Goal: Obtain resource: Download file/media

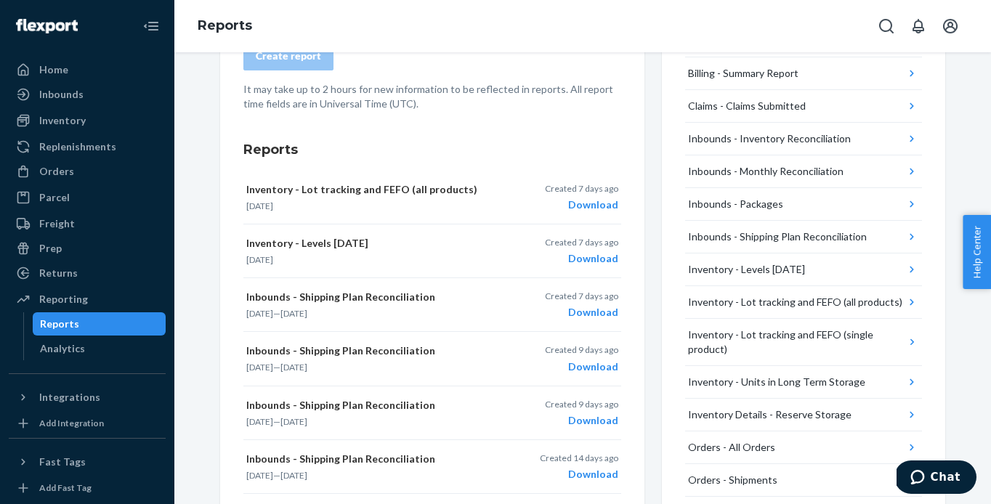
scroll to position [173, 0]
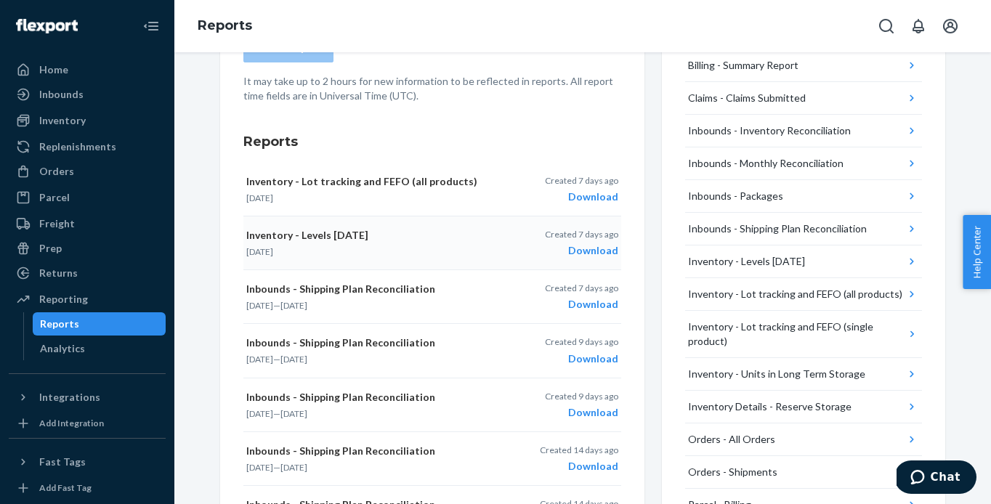
click at [306, 235] on p "Inventory - Levels [DATE]" at bounding box center [369, 235] width 246 height 15
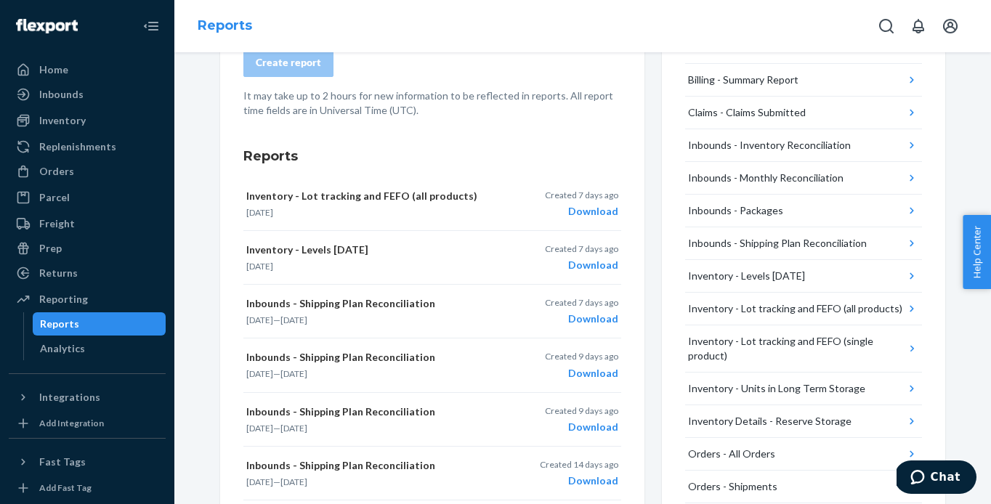
scroll to position [155, 0]
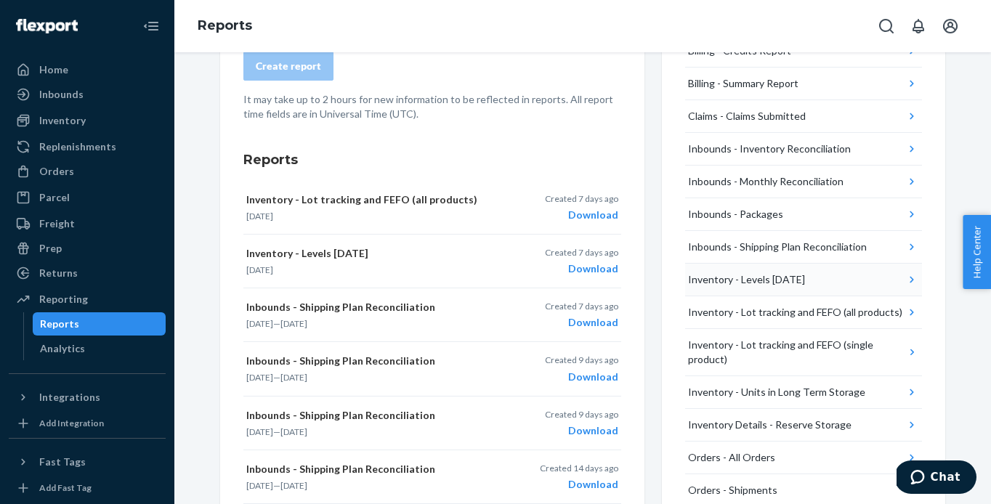
click at [914, 278] on icon "button" at bounding box center [912, 279] width 15 height 15
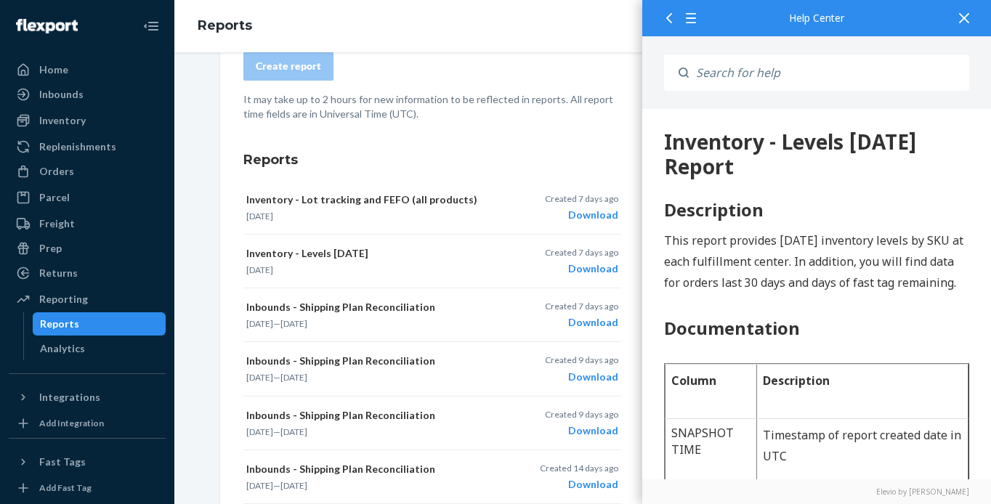
scroll to position [0, 0]
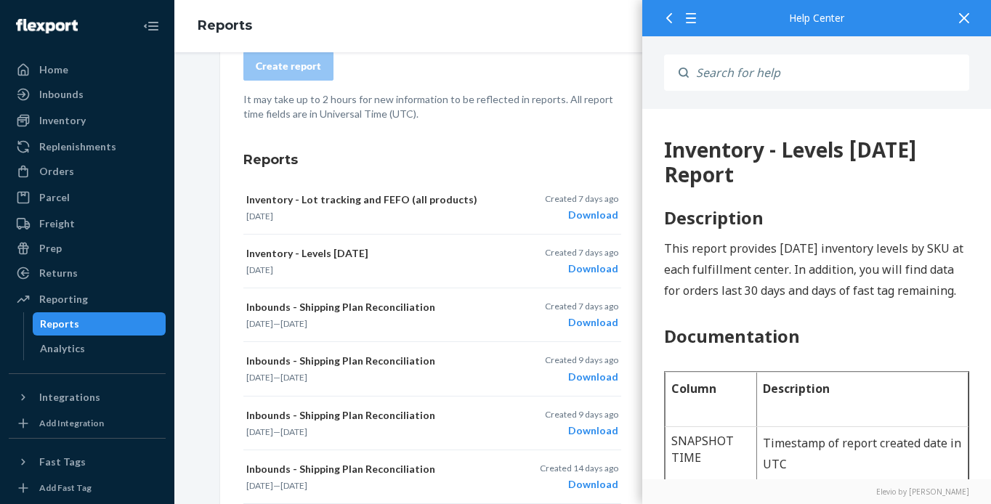
click at [671, 15] on icon at bounding box center [669, 18] width 10 height 10
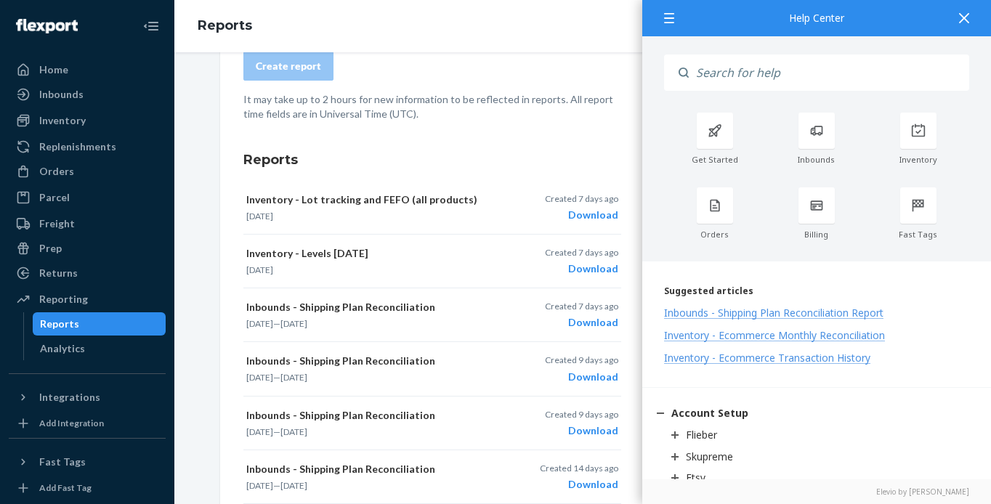
click at [967, 20] on icon at bounding box center [964, 18] width 10 height 10
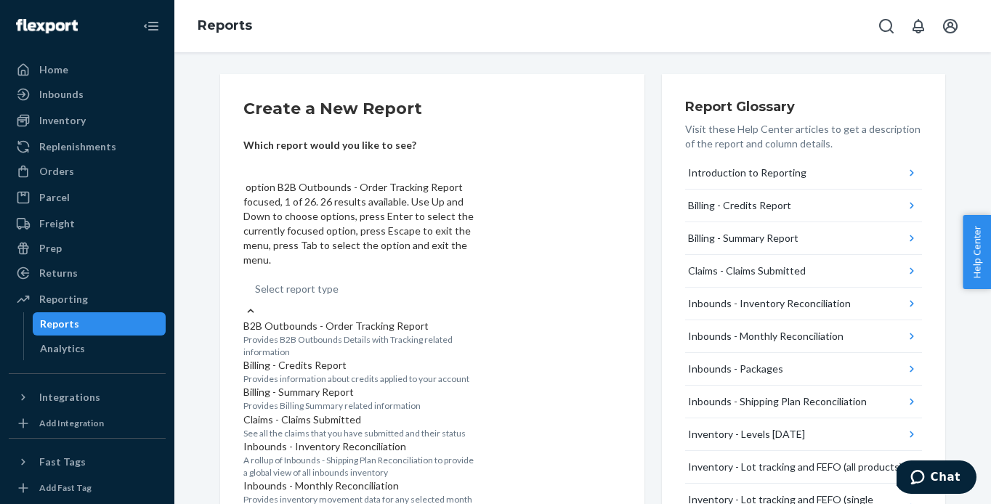
click at [373, 275] on div "Select report type" at bounding box center [359, 289] width 232 height 29
click at [256, 282] on input "option B2B Outbounds - Order Tracking Report focused, 1 of 26. 26 results avail…" at bounding box center [255, 289] width 1 height 15
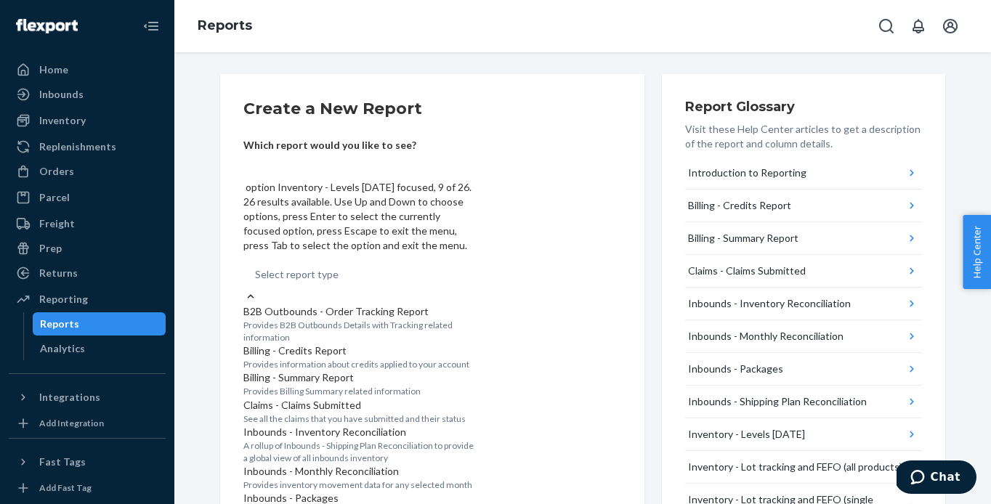
click at [256, 267] on input "option Inventory - Levels [DATE] focused, 9 of 26. 26 results available. Use Up…" at bounding box center [255, 274] width 1 height 15
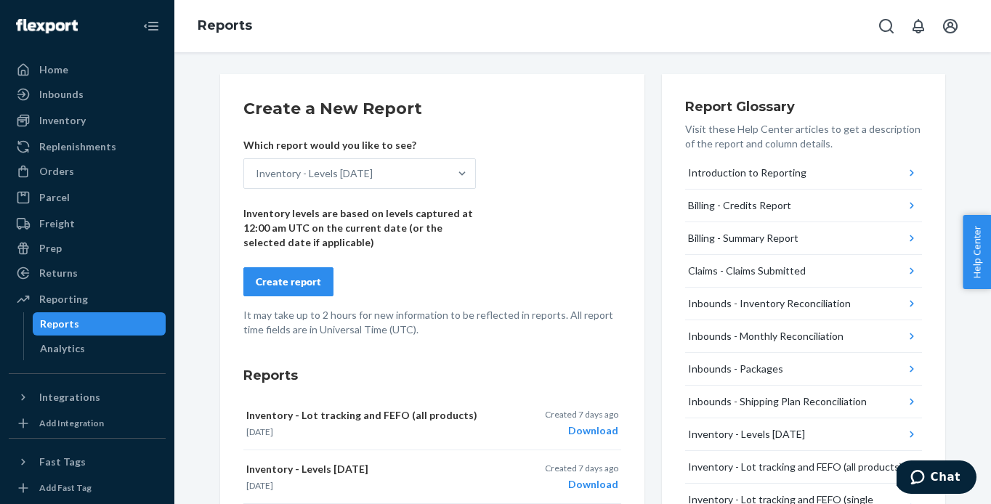
click at [291, 275] on div "Create report" at bounding box center [288, 282] width 65 height 15
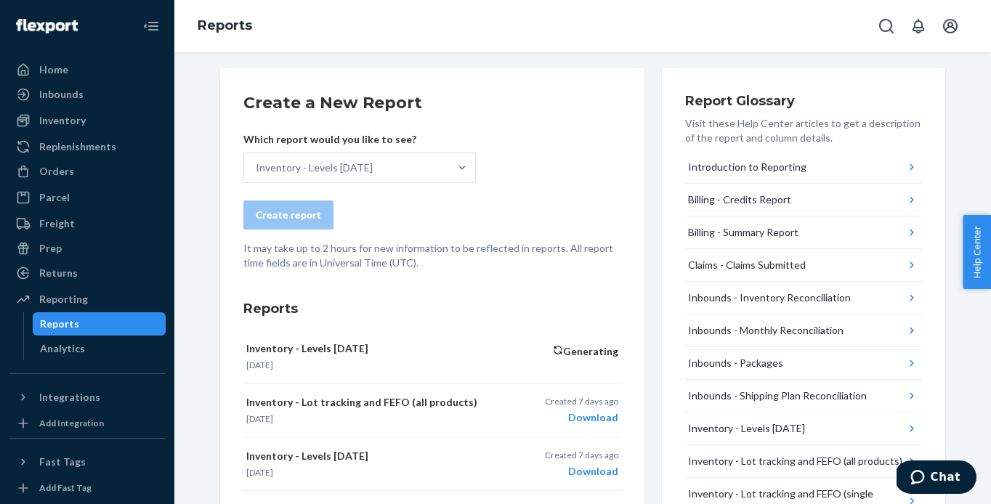
scroll to position [0, 0]
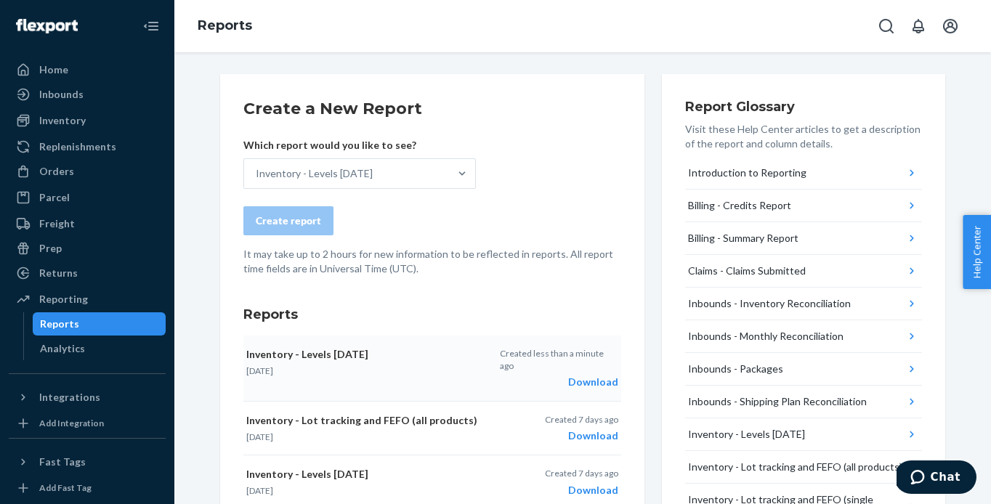
click at [601, 375] on div "Download" at bounding box center [559, 382] width 118 height 15
click at [94, 121] on div "Inventory" at bounding box center [87, 120] width 154 height 20
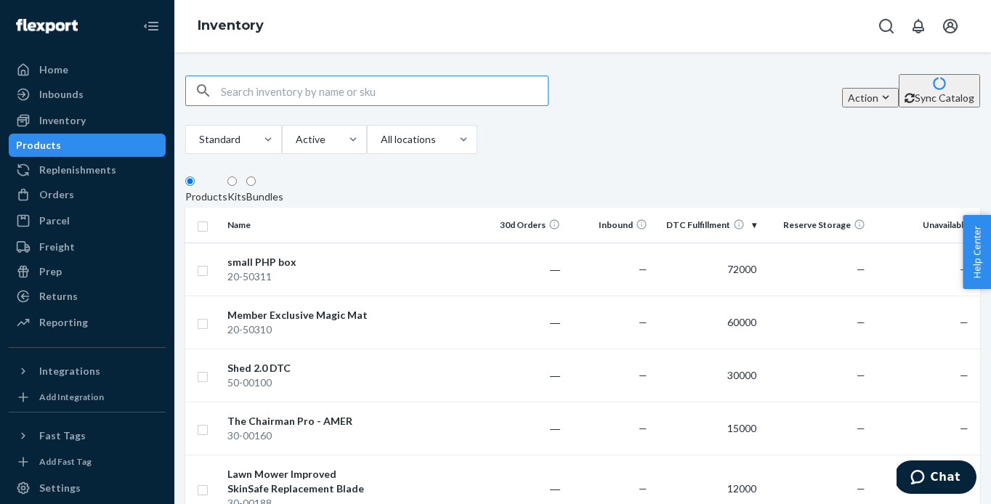
click at [878, 100] on icon "button" at bounding box center [885, 97] width 15 height 15
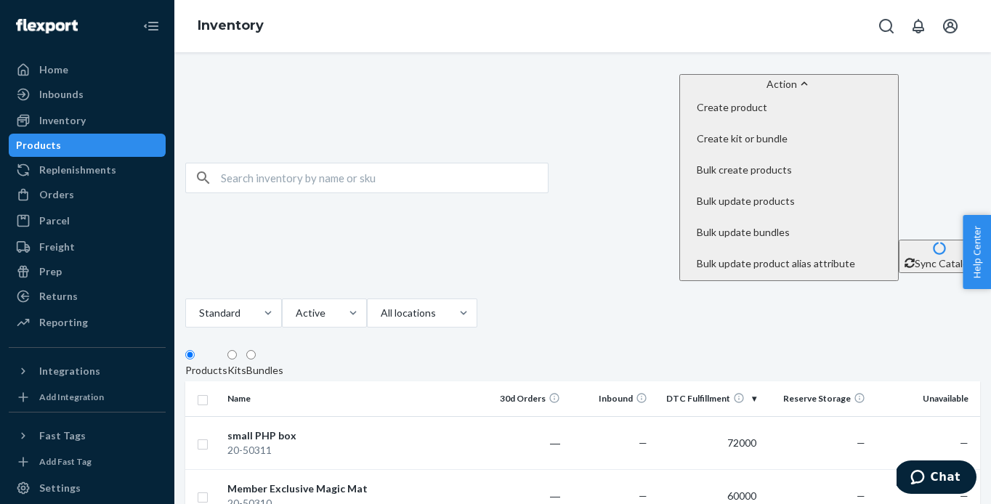
click at [477, 299] on div "Standard Active All locations" at bounding box center [331, 315] width 292 height 33
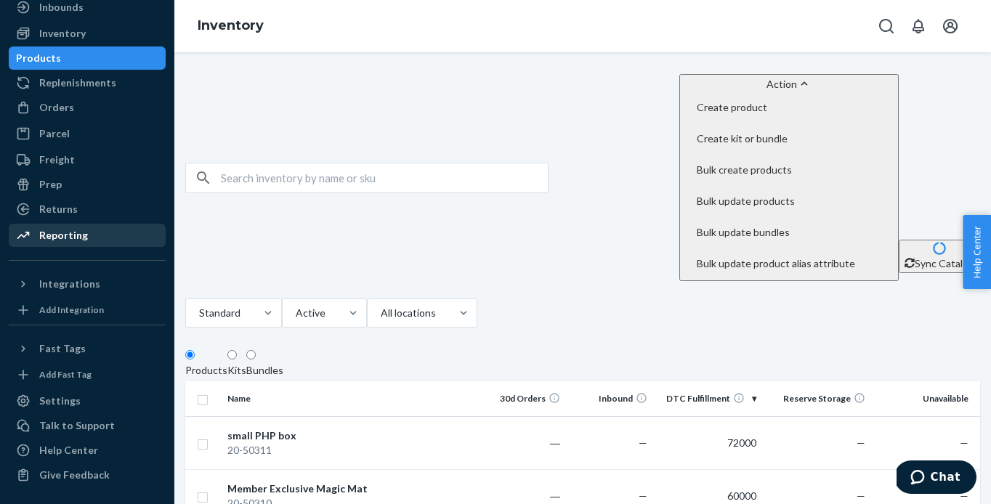
click at [65, 238] on div "Reporting" at bounding box center [63, 235] width 49 height 15
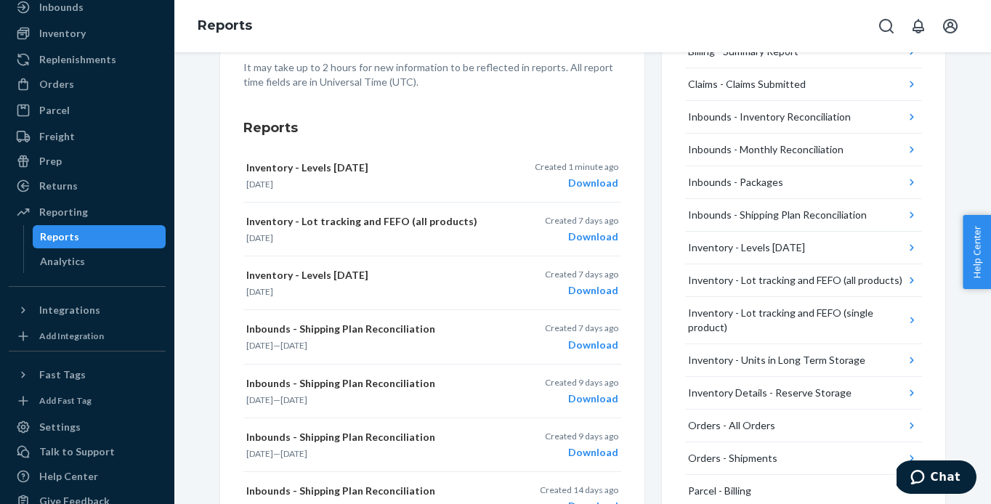
scroll to position [190, 0]
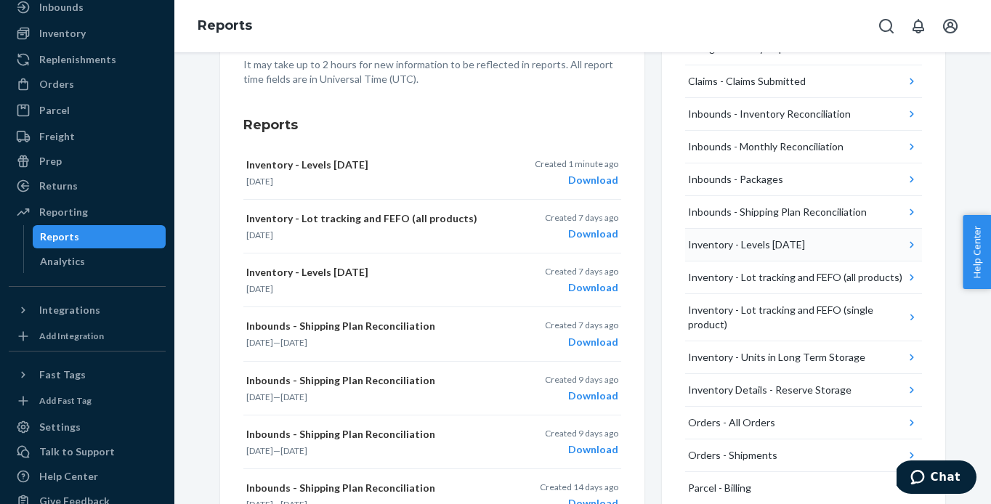
click at [822, 246] on button "Inventory - Levels [DATE]" at bounding box center [803, 245] width 237 height 33
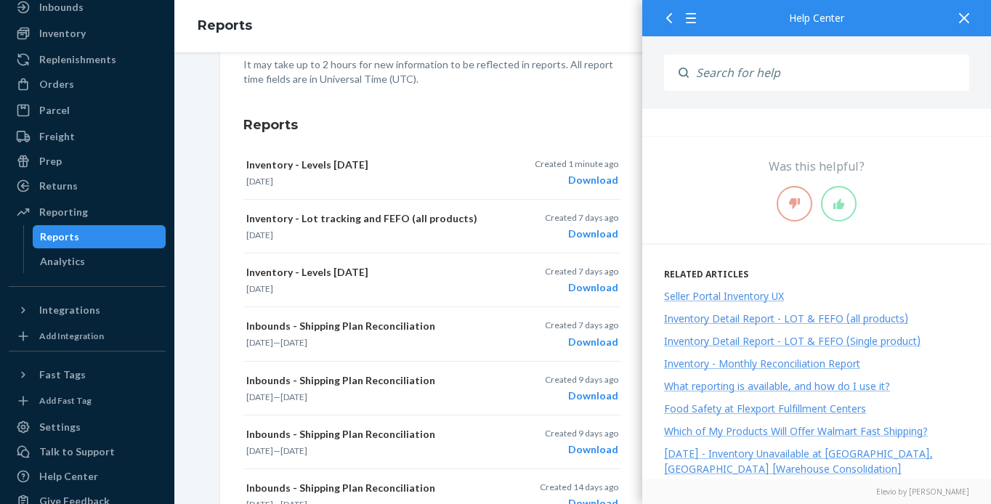
scroll to position [1828, 0]
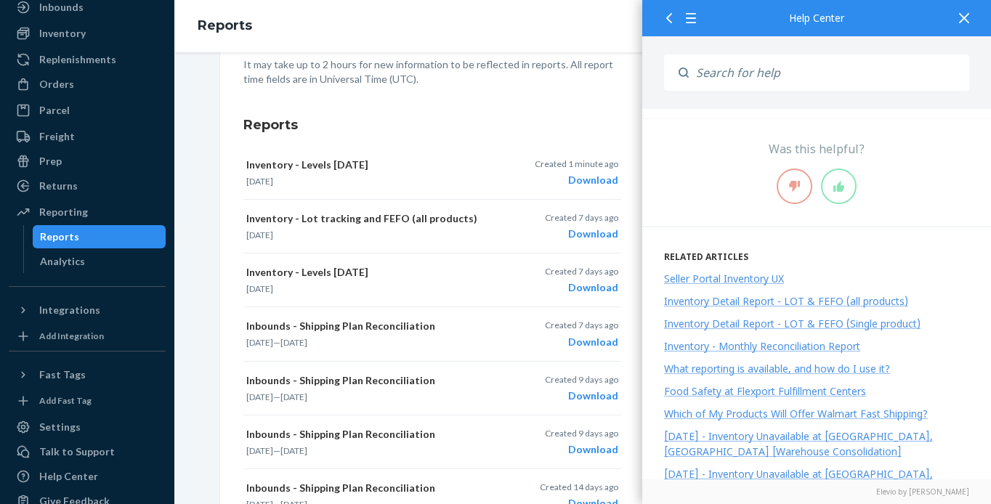
click at [956, 21] on div at bounding box center [964, 18] width 32 height 36
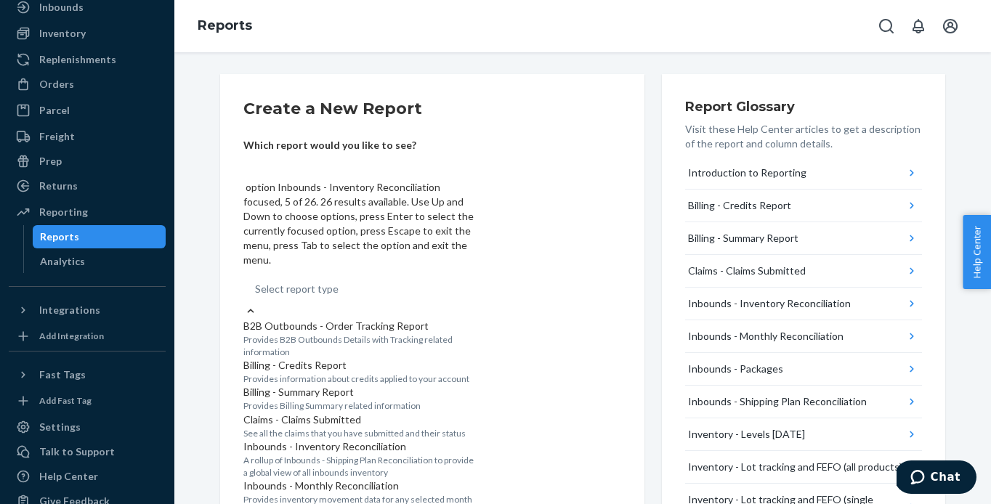
scroll to position [255, 0]
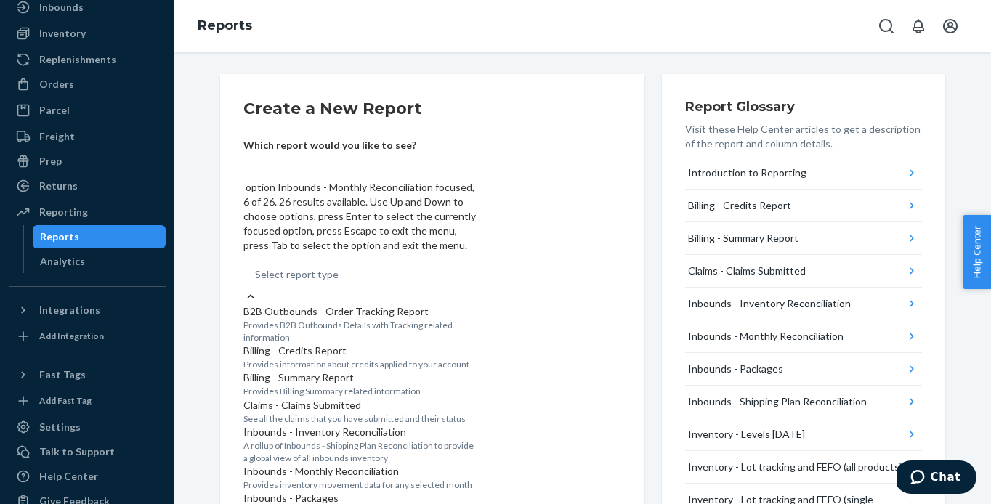
click at [436, 464] on div "Inbounds - Monthly Reconciliation Provides inventory movement data for any sele…" at bounding box center [359, 477] width 232 height 27
click at [256, 267] on input "option Inbounds - Monthly Reconciliation focused, 6 of 26. 26 results available…" at bounding box center [255, 274] width 1 height 15
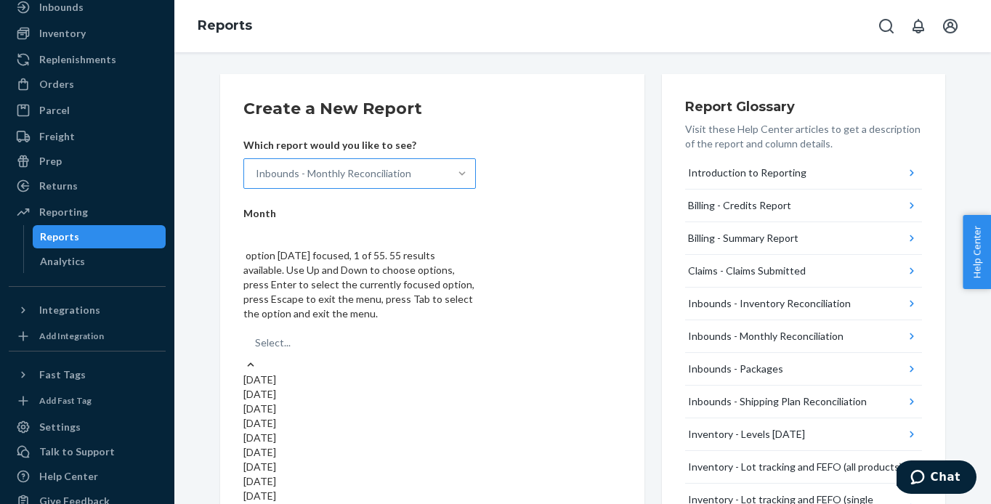
click at [442, 328] on div "Select..." at bounding box center [359, 342] width 232 height 29
click at [256, 336] on input "option [DATE] focused, 1 of 55. 55 results available. Use Up and Down to choose…" at bounding box center [255, 343] width 1 height 15
click at [387, 373] on div "[DATE]" at bounding box center [359, 380] width 232 height 15
click at [256, 336] on input "option [DATE] focused, 1 of 55. 55 results available. Use Up and Down to choose…" at bounding box center [255, 343] width 1 height 15
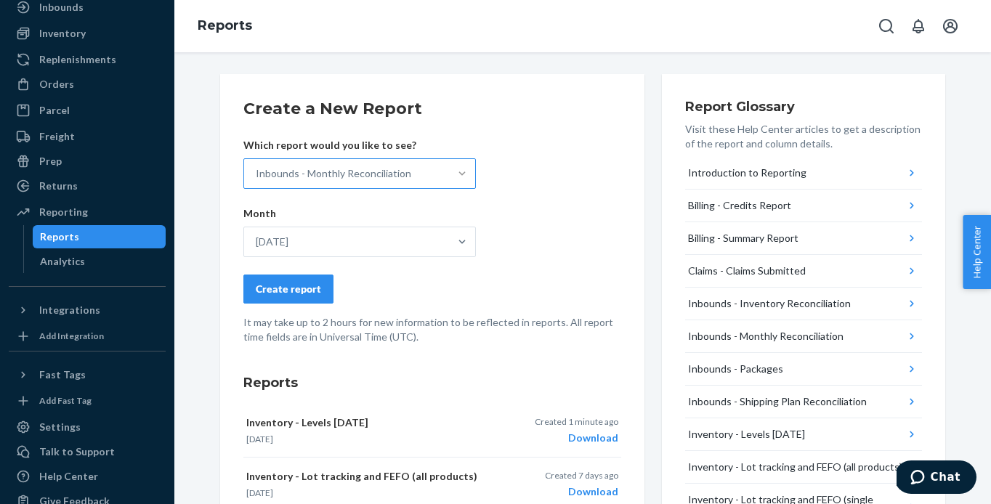
click at [302, 285] on div "Create report" at bounding box center [288, 289] width 65 height 15
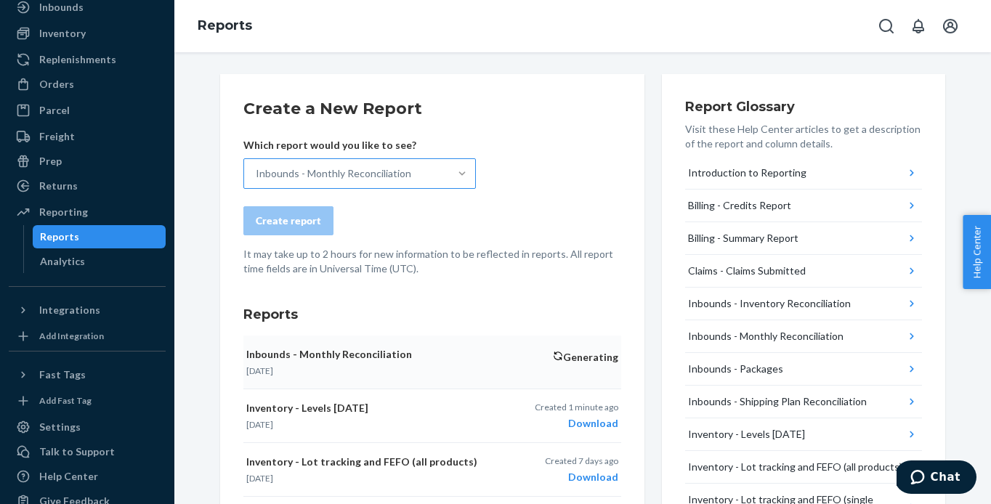
click at [555, 357] on icon "button" at bounding box center [558, 356] width 10 height 10
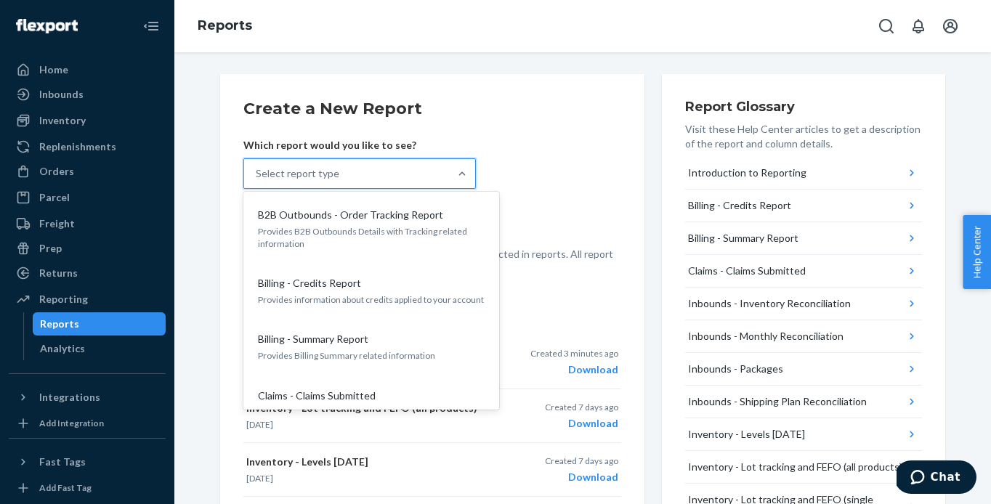
click at [384, 177] on div "Select report type" at bounding box center [346, 173] width 205 height 29
click at [257, 177] on input "option B2B Outbounds - Order Tracking Report focused, 1 of 26. 26 results avail…" at bounding box center [256, 173] width 1 height 15
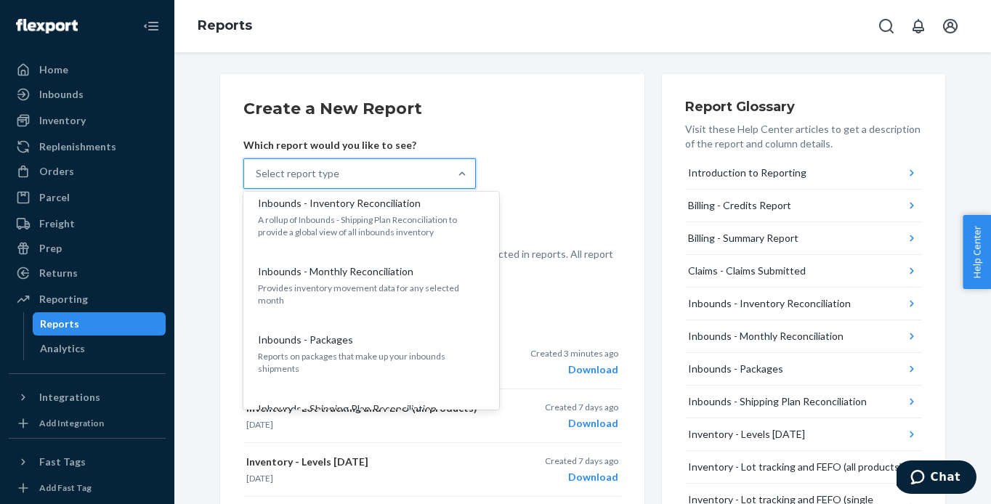
scroll to position [267, 0]
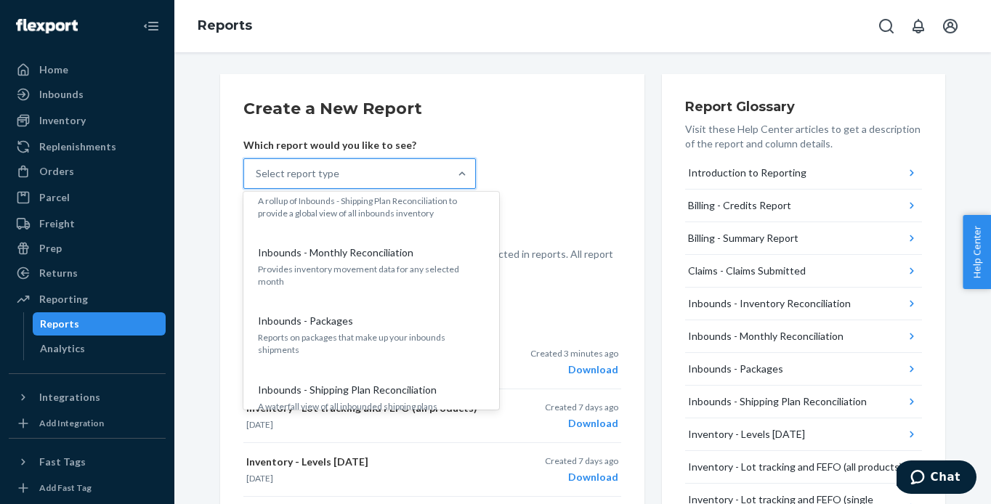
click at [368, 279] on div "Inbounds - Monthly Reconciliation Provides inventory movement data for any sele…" at bounding box center [371, 266] width 232 height 57
click at [257, 181] on input "option Inbounds - Monthly Reconciliation focused, 6 of 26. 26 results available…" at bounding box center [256, 173] width 1 height 15
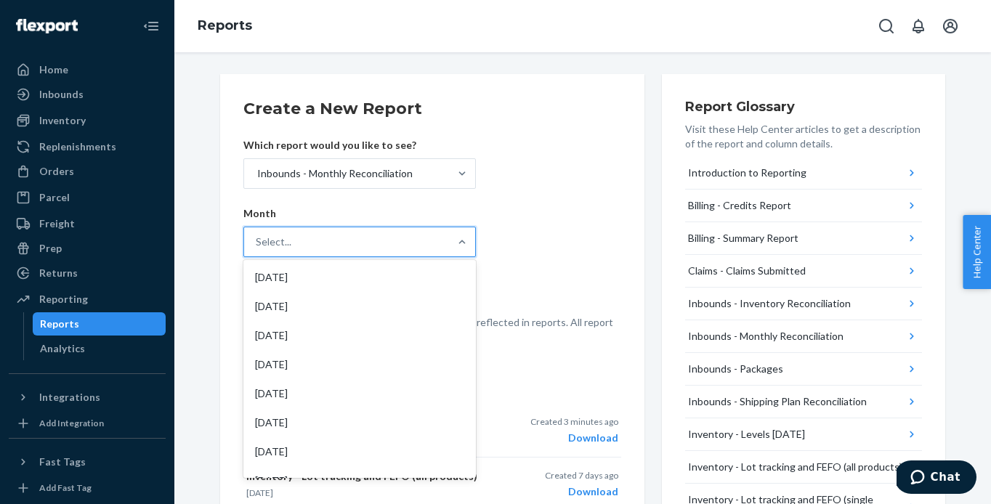
click at [326, 237] on div "Select..." at bounding box center [346, 241] width 205 height 29
click at [257, 237] on input "option [DATE] focused, 1 of 55. 55 results available. Use Up and Down to choose…" at bounding box center [256, 242] width 1 height 15
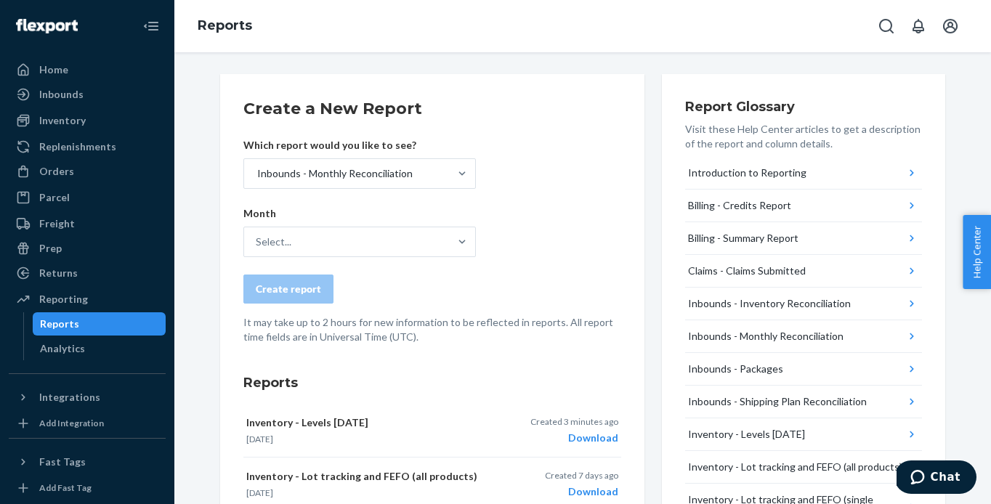
click at [557, 211] on form "Create a New Report Which report would you like to see? Inbounds - Monthly Reco…" at bounding box center [432, 220] width 378 height 247
click at [467, 185] on div at bounding box center [462, 173] width 26 height 29
click at [257, 181] on input "Inbounds - Monthly Reconciliation" at bounding box center [256, 173] width 1 height 15
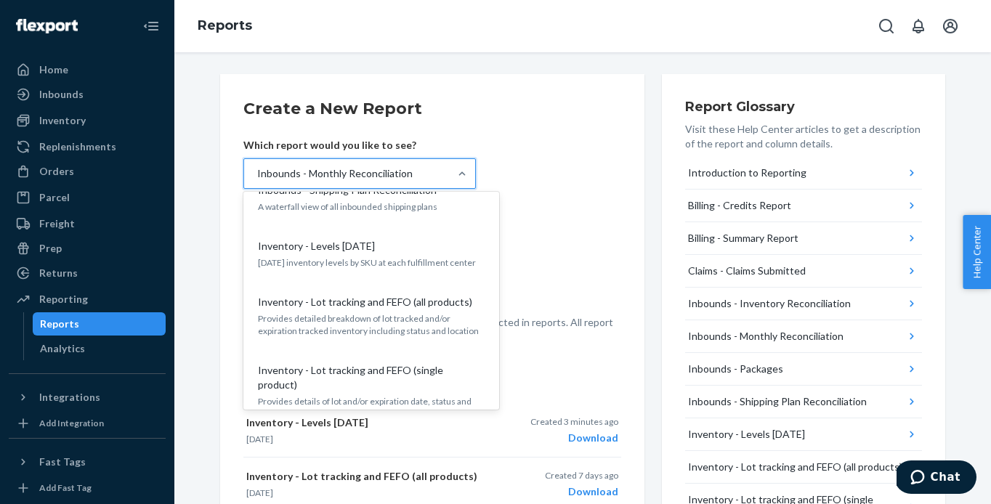
scroll to position [413, 0]
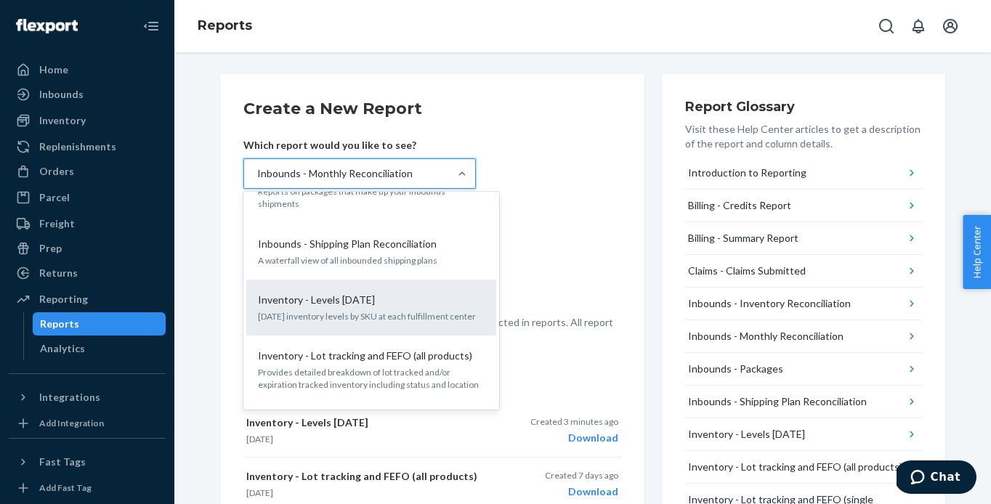
click at [385, 293] on div "Inventory - Levels [DATE]" at bounding box center [368, 300] width 232 height 15
click at [257, 181] on input "option Inbounds - Monthly Reconciliation, selected. option Inventory - Levels T…" at bounding box center [256, 173] width 1 height 15
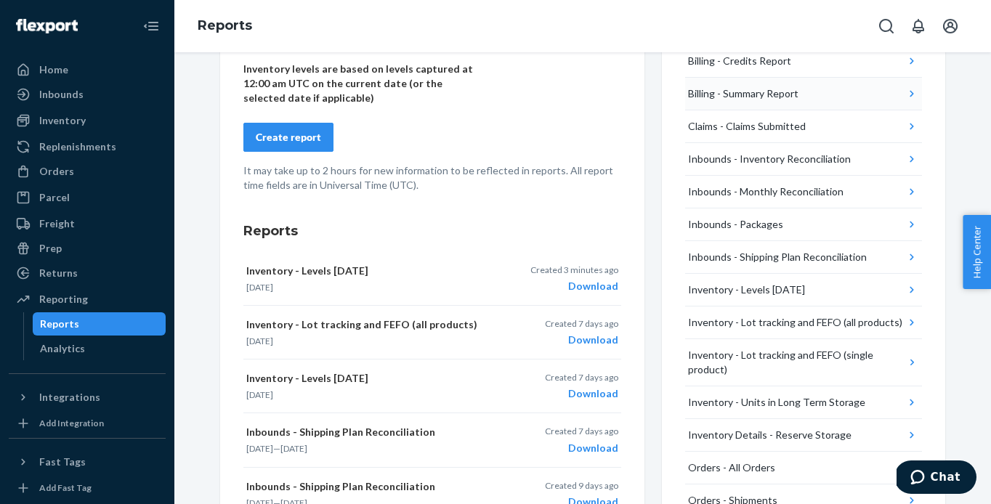
scroll to position [146, 0]
click at [836, 195] on div "Inbounds - Monthly Reconciliation" at bounding box center [765, 190] width 155 height 15
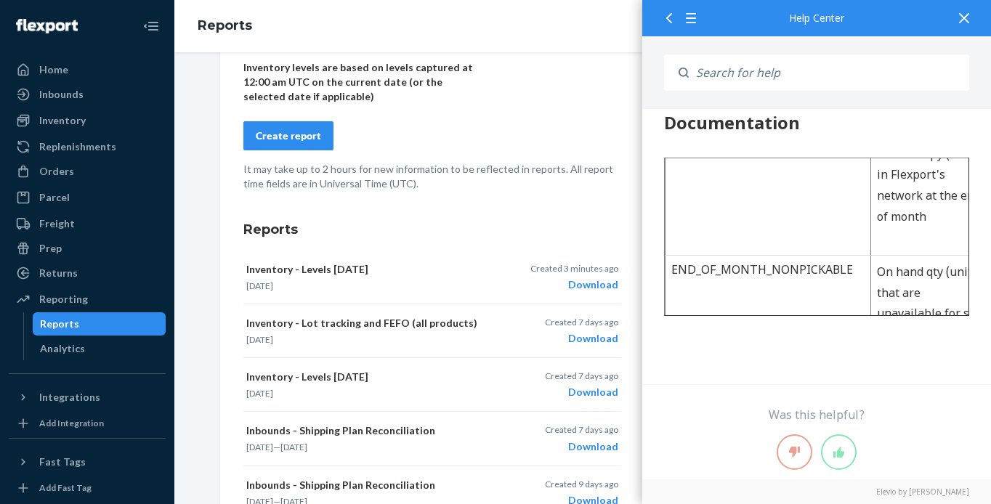
scroll to position [511, 0]
click at [966, 17] on icon at bounding box center [964, 18] width 10 height 10
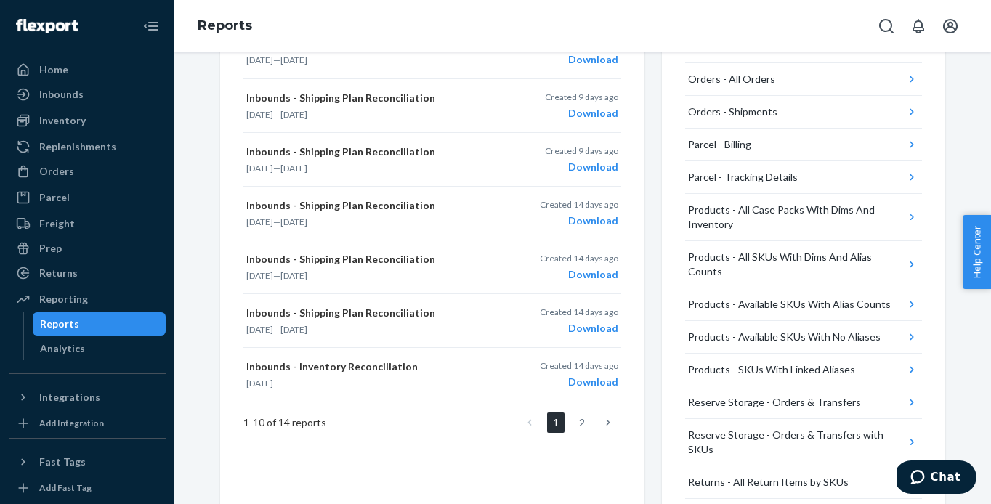
scroll to position [554, 0]
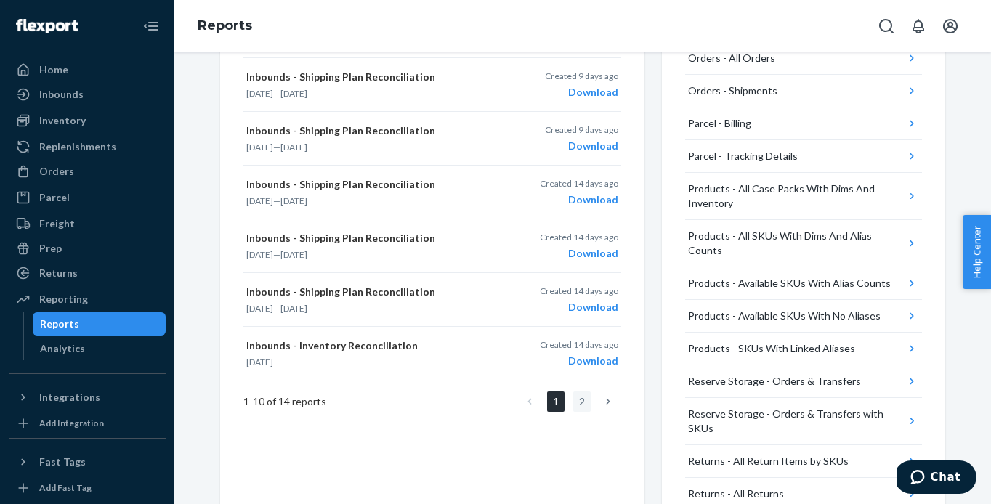
click at [580, 405] on link "2" at bounding box center [581, 402] width 17 height 20
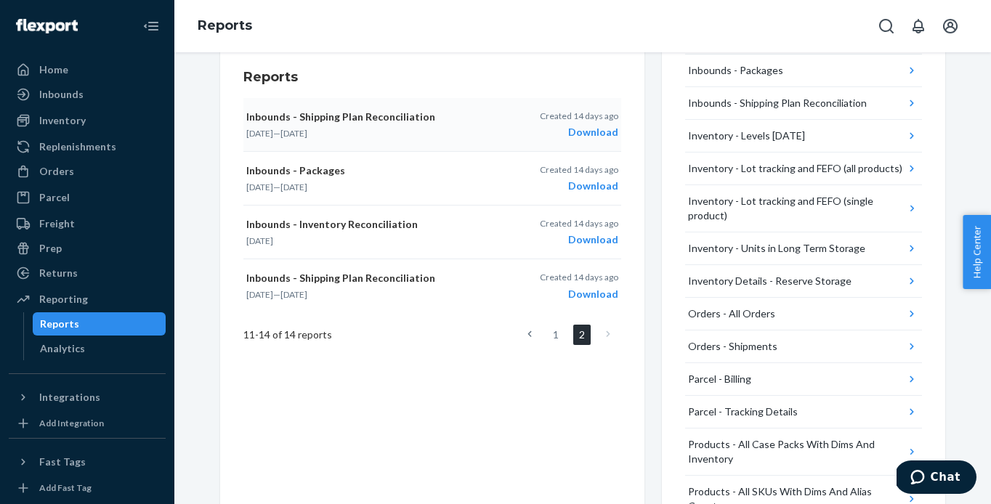
scroll to position [314, 0]
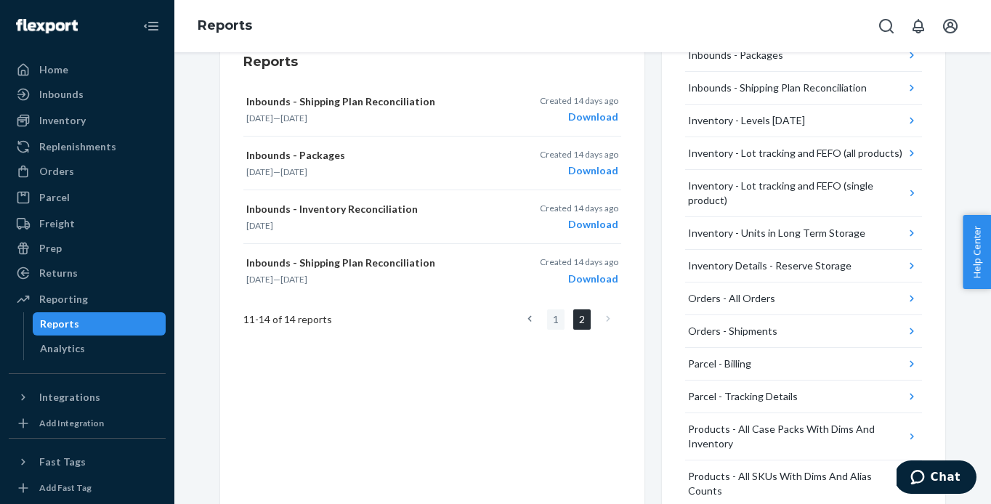
click at [554, 319] on link "1" at bounding box center [555, 320] width 17 height 20
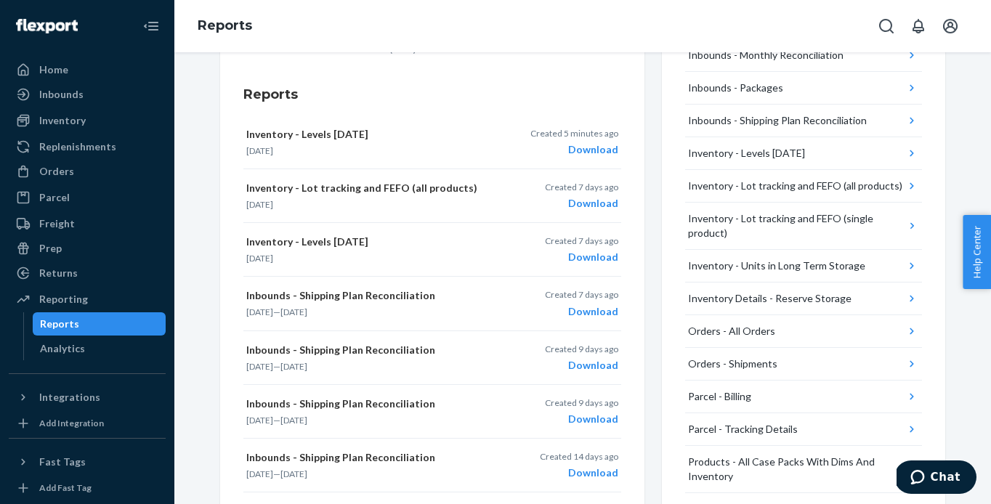
scroll to position [272, 0]
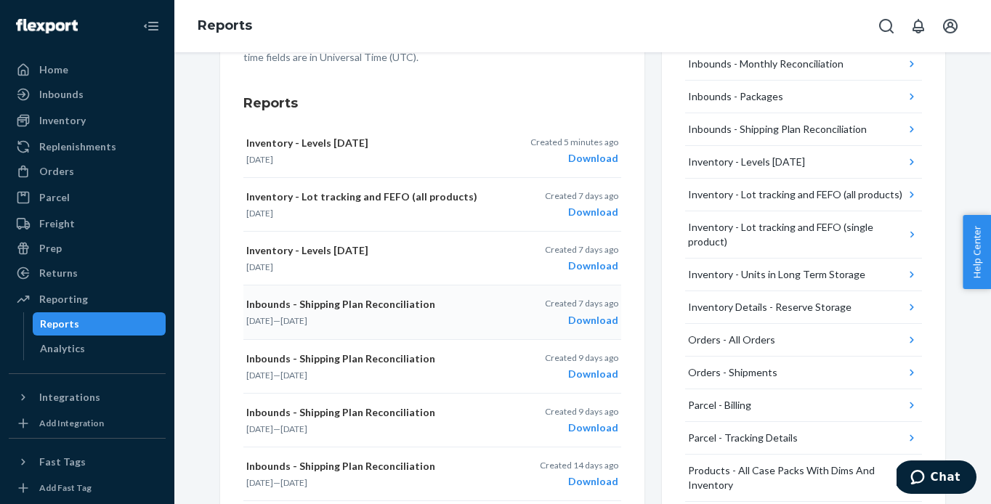
click at [606, 316] on div "Download" at bounding box center [581, 320] width 73 height 15
